Goal: Transaction & Acquisition: Subscribe to service/newsletter

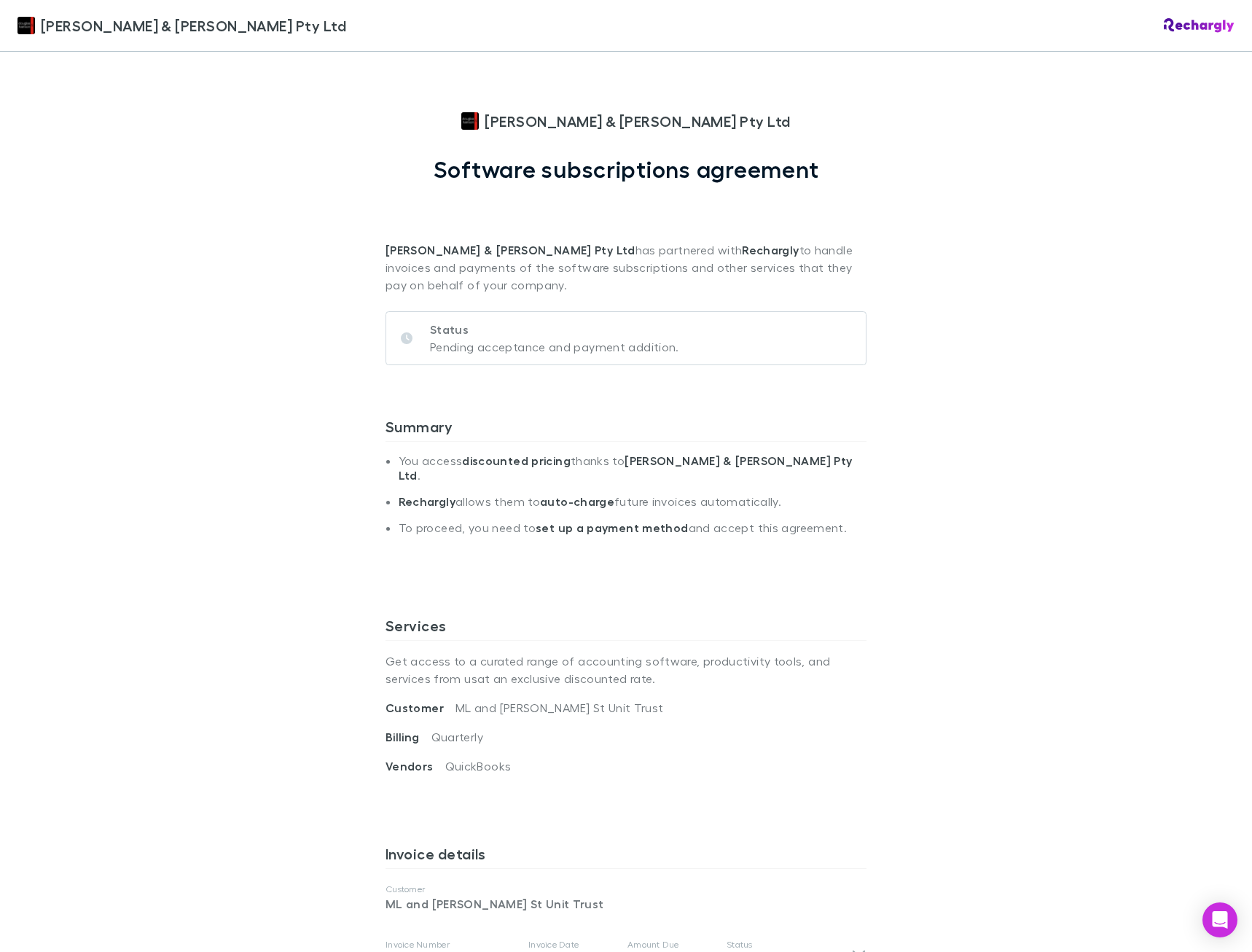
click at [1068, 622] on div "Douglas & Harrison Pty Ltd Douglas & Harrison Pty Ltd Software subscriptions ag…" at bounding box center [626, 476] width 1252 height 952
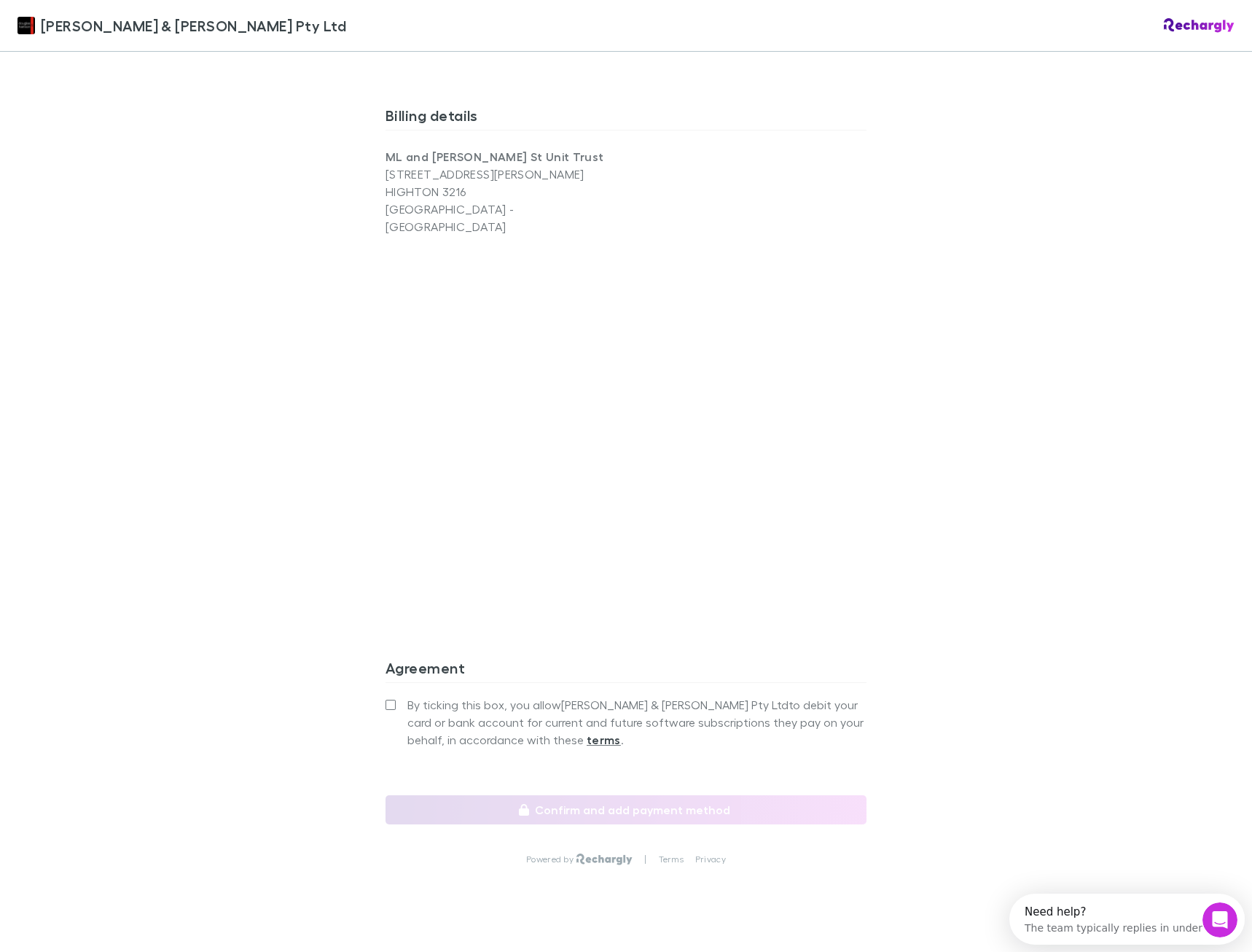
scroll to position [935, 0]
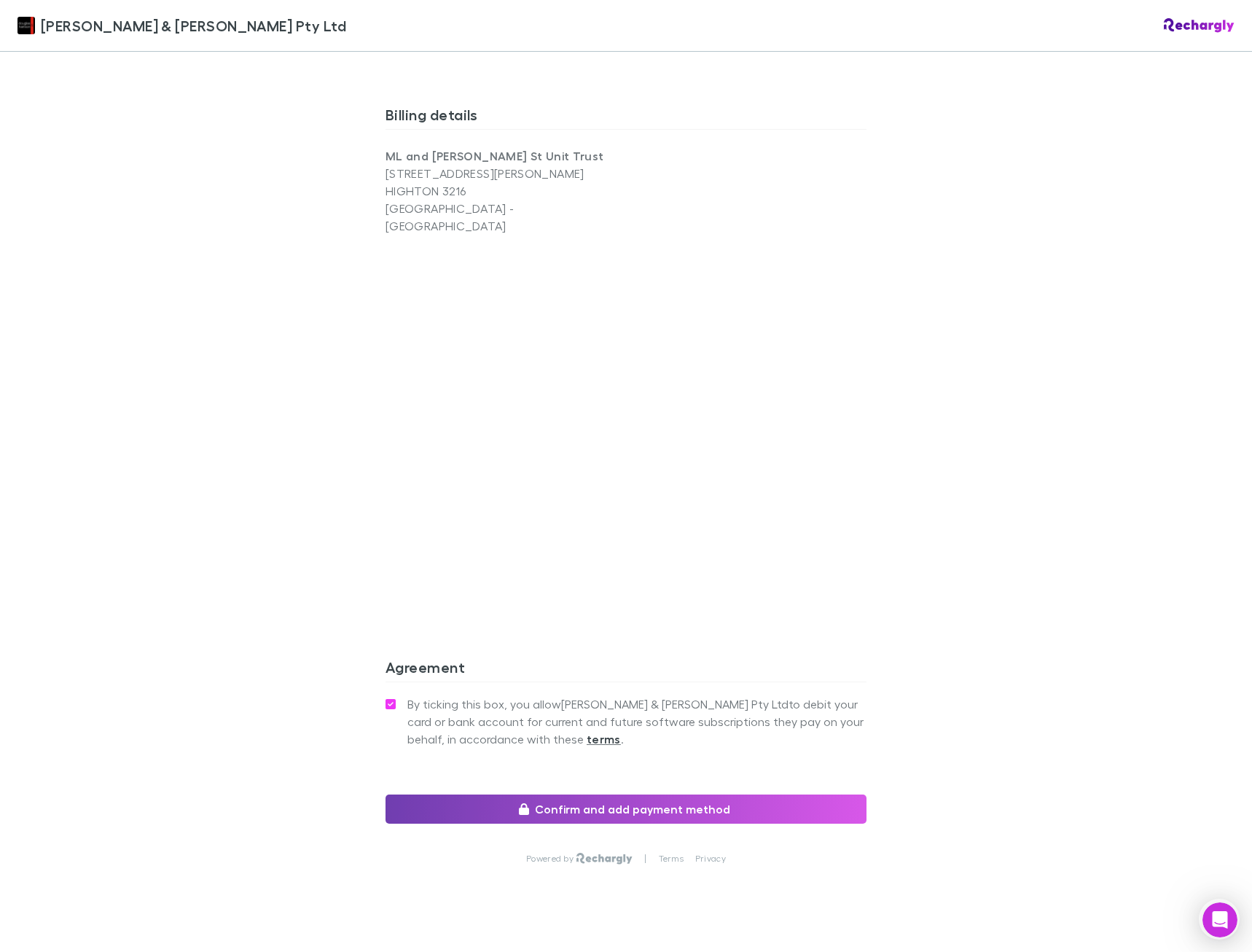
click at [447, 794] on button "Confirm and add payment method" at bounding box center [626, 809] width 481 height 29
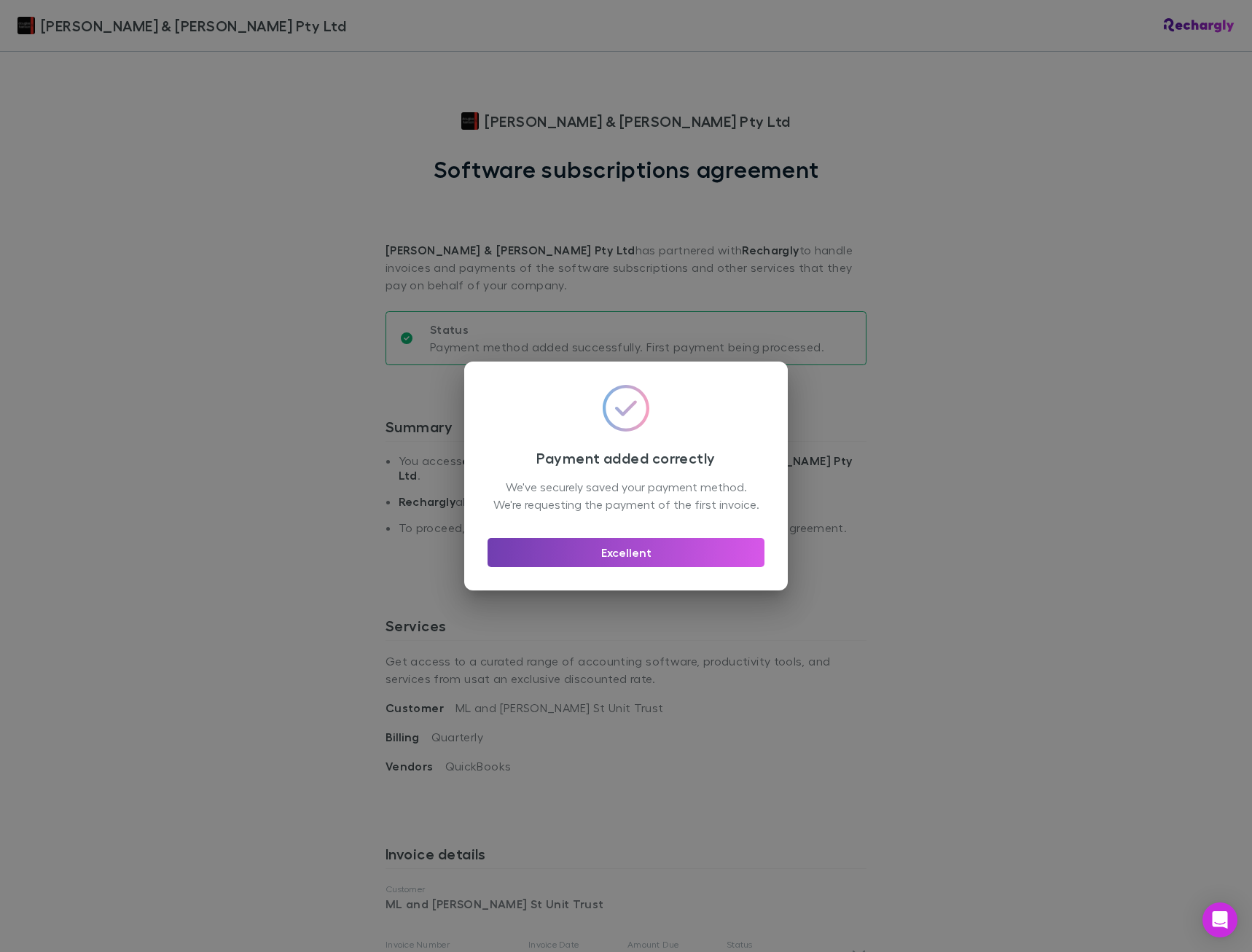
click at [528, 567] on button "Excellent" at bounding box center [625, 552] width 277 height 29
